Goal: Navigation & Orientation: Find specific page/section

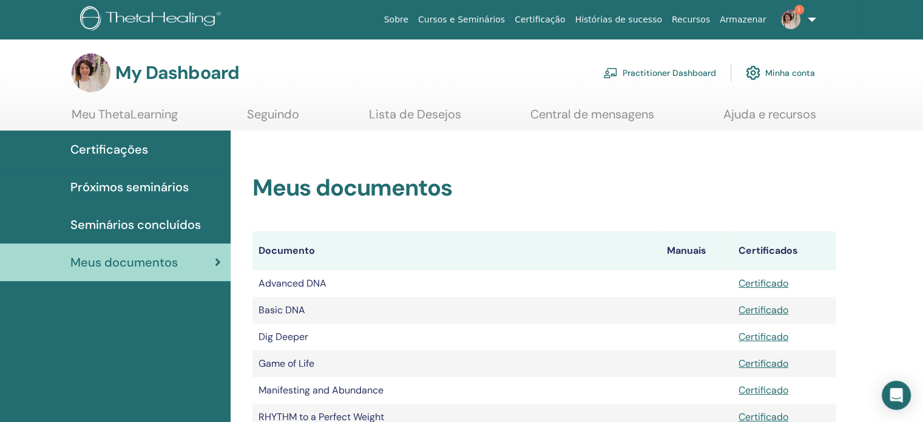
click at [158, 223] on span "Seminários concluídos" at bounding box center [135, 224] width 130 height 18
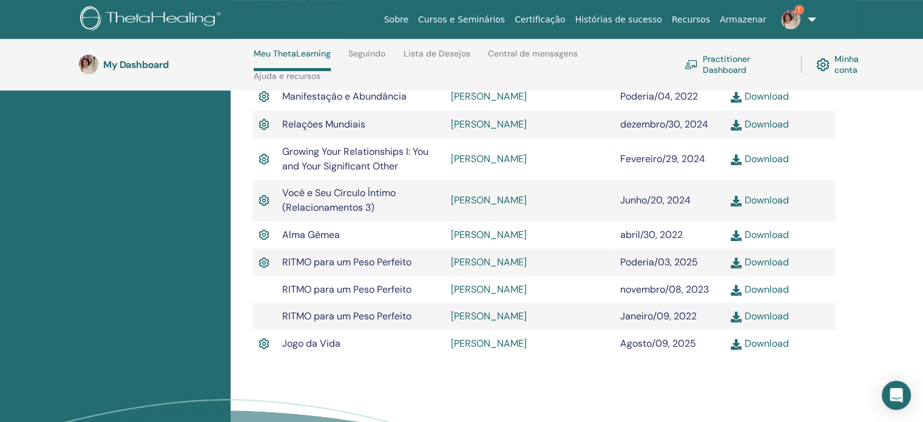
scroll to position [536, 0]
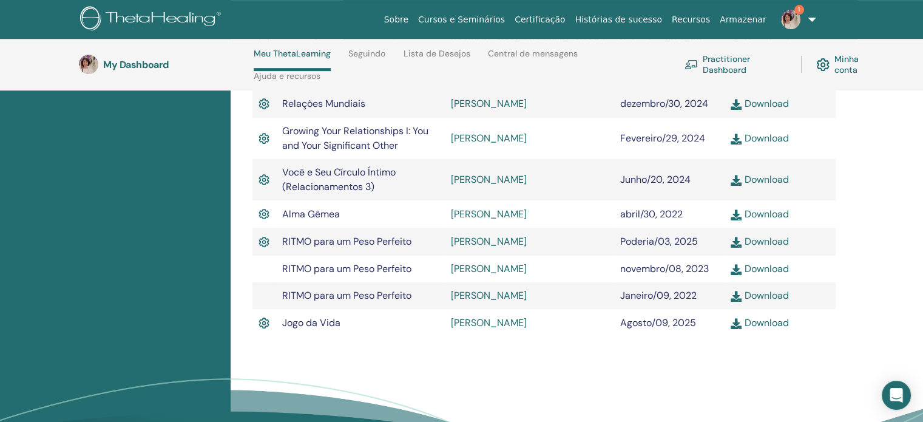
click at [756, 328] on link "Download" at bounding box center [759, 322] width 58 height 13
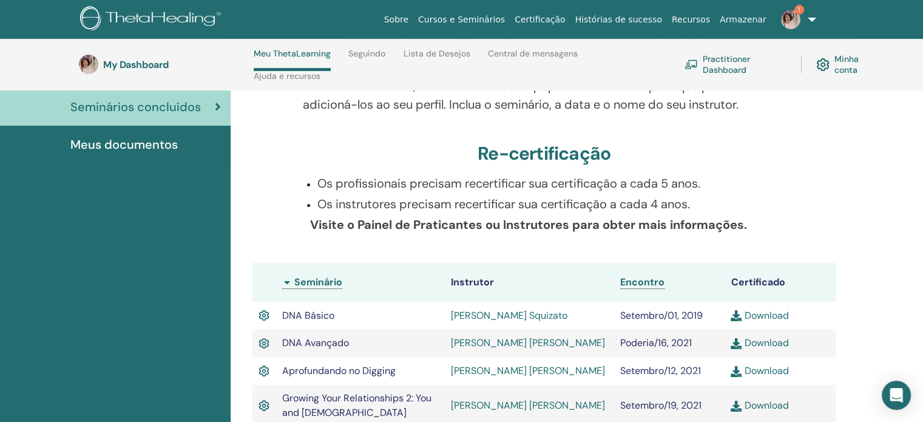
scroll to position [0, 0]
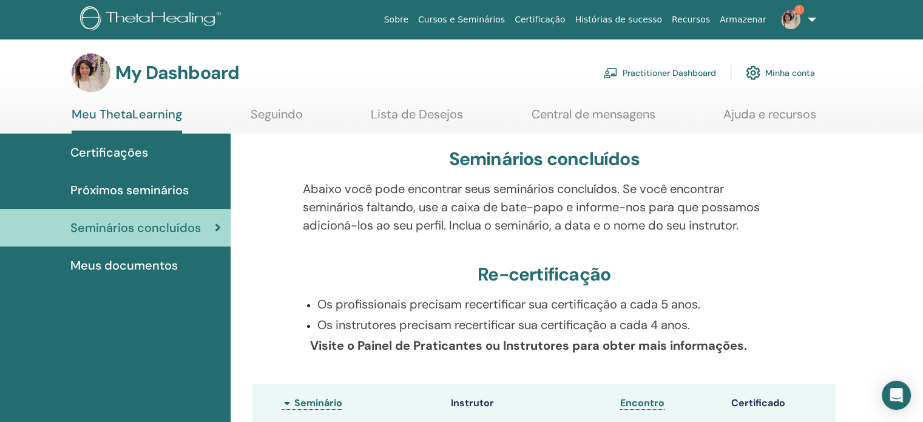
click at [142, 191] on span "Próximos seminários" at bounding box center [129, 190] width 118 height 18
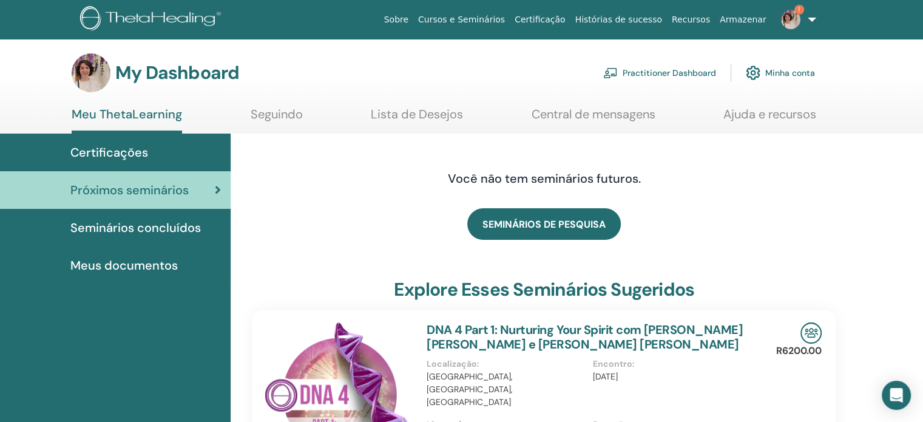
click at [112, 150] on span "Certificações" at bounding box center [109, 152] width 78 height 18
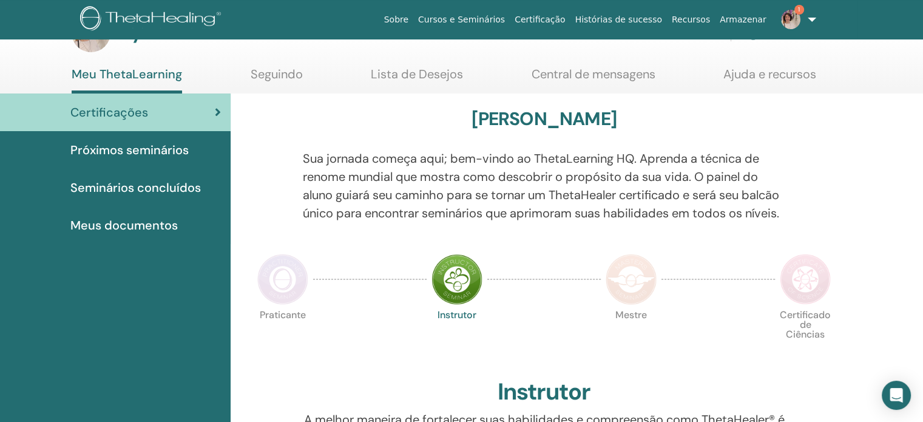
scroll to position [61, 0]
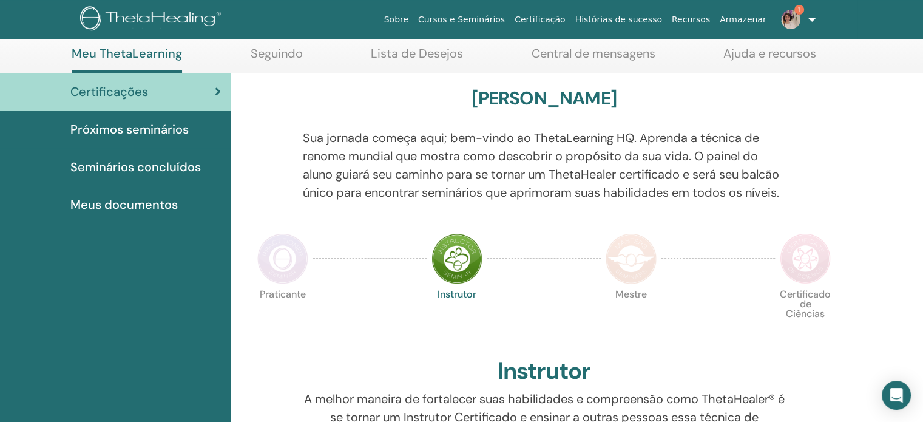
click at [283, 284] on img at bounding box center [282, 258] width 51 height 51
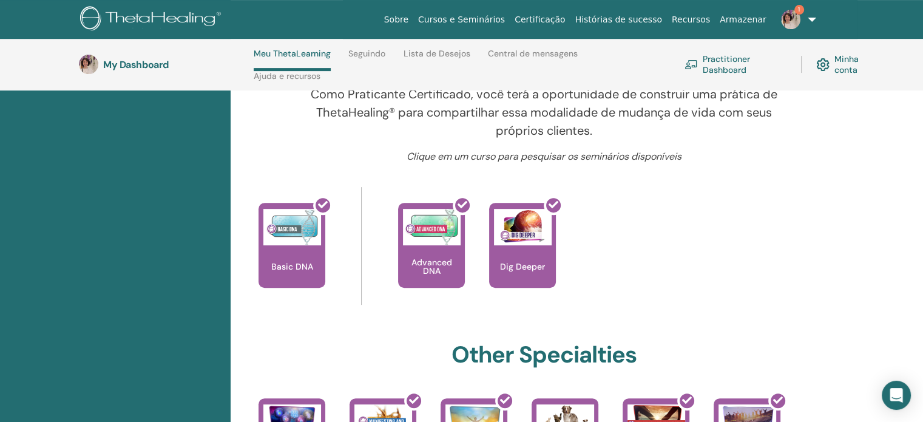
scroll to position [415, 0]
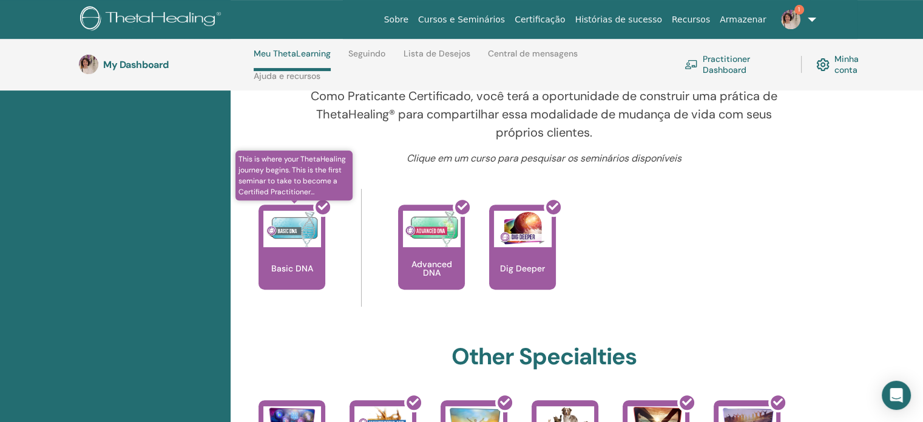
click at [303, 282] on div at bounding box center [299, 251] width 67 height 109
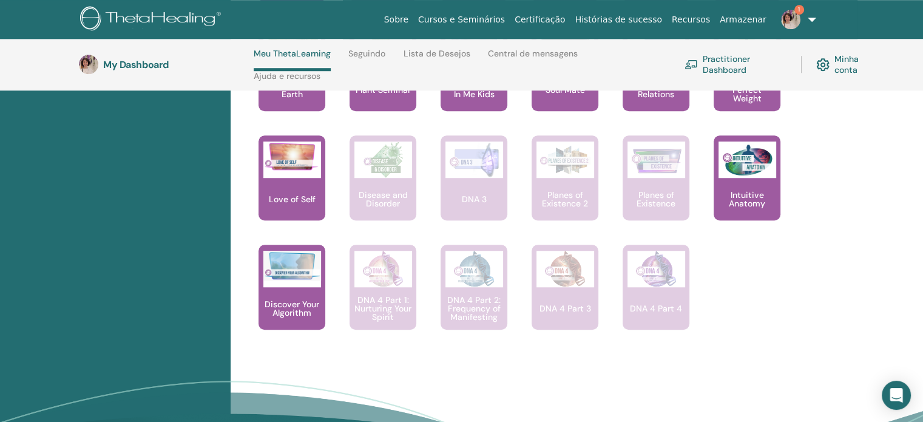
scroll to position [900, 0]
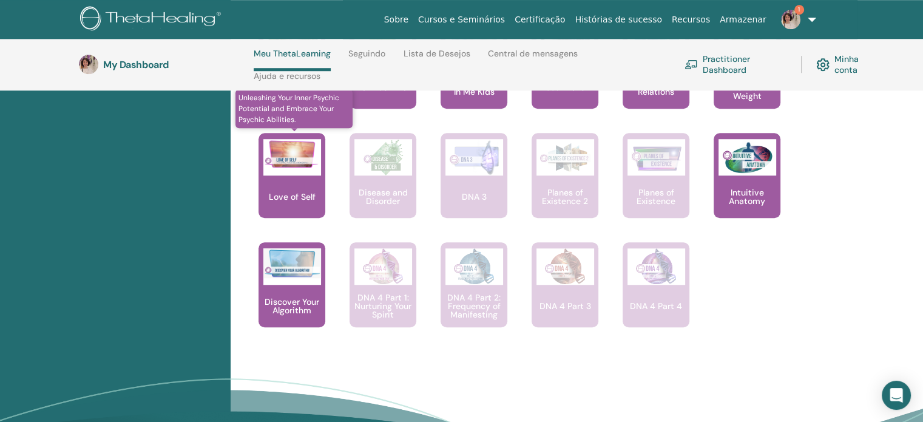
click at [311, 201] on p "Love of Self" at bounding box center [292, 196] width 56 height 8
